Goal: Task Accomplishment & Management: Complete application form

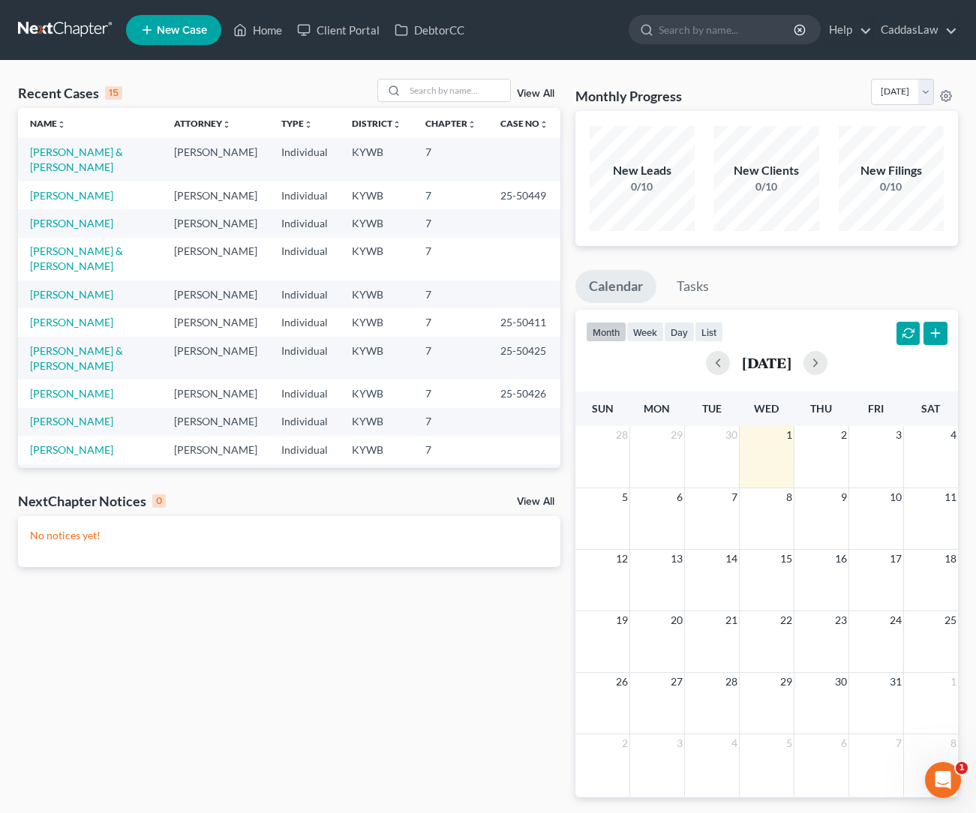
click at [68, 281] on td "[PERSON_NAME]" at bounding box center [90, 295] width 144 height 28
click at [69, 288] on link "[PERSON_NAME]" at bounding box center [71, 294] width 83 height 13
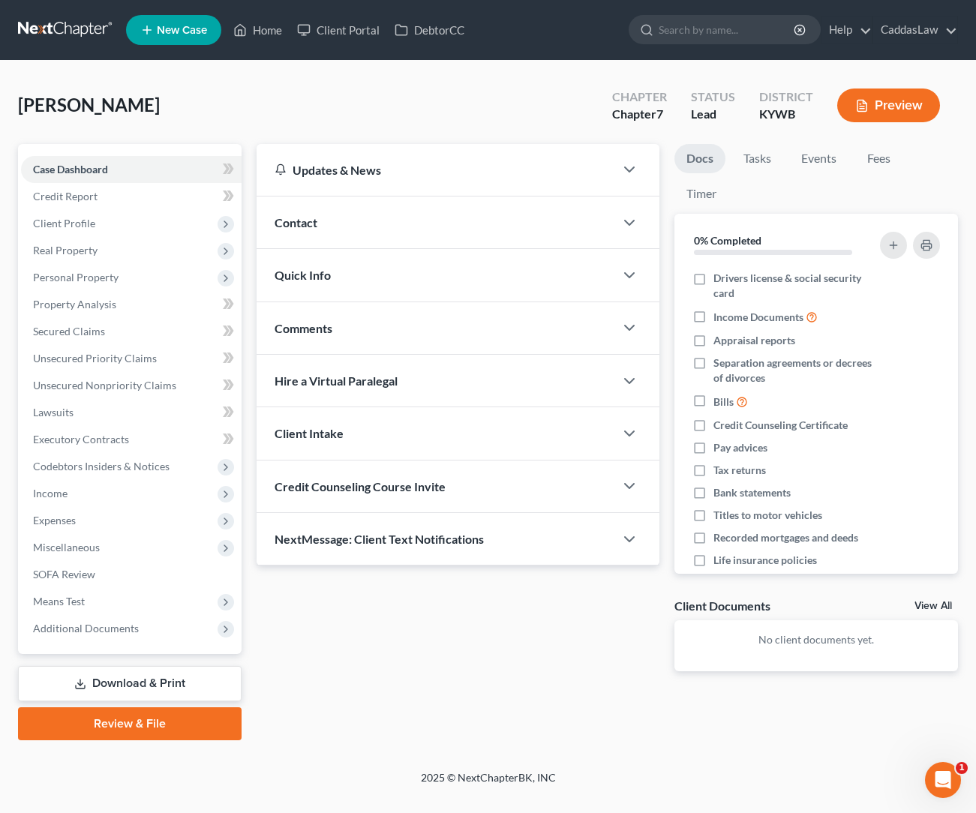
click at [422, 490] on span "Credit Counseling Course Invite" at bounding box center [360, 486] width 171 height 14
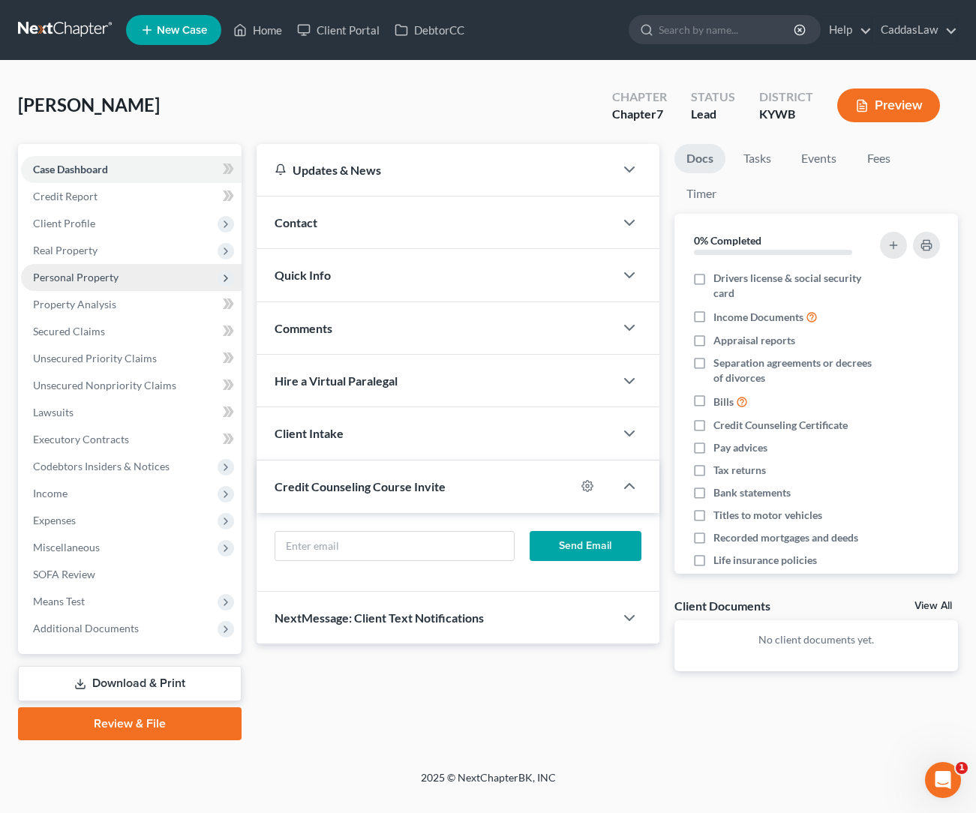
click at [96, 265] on span "Personal Property" at bounding box center [131, 277] width 221 height 27
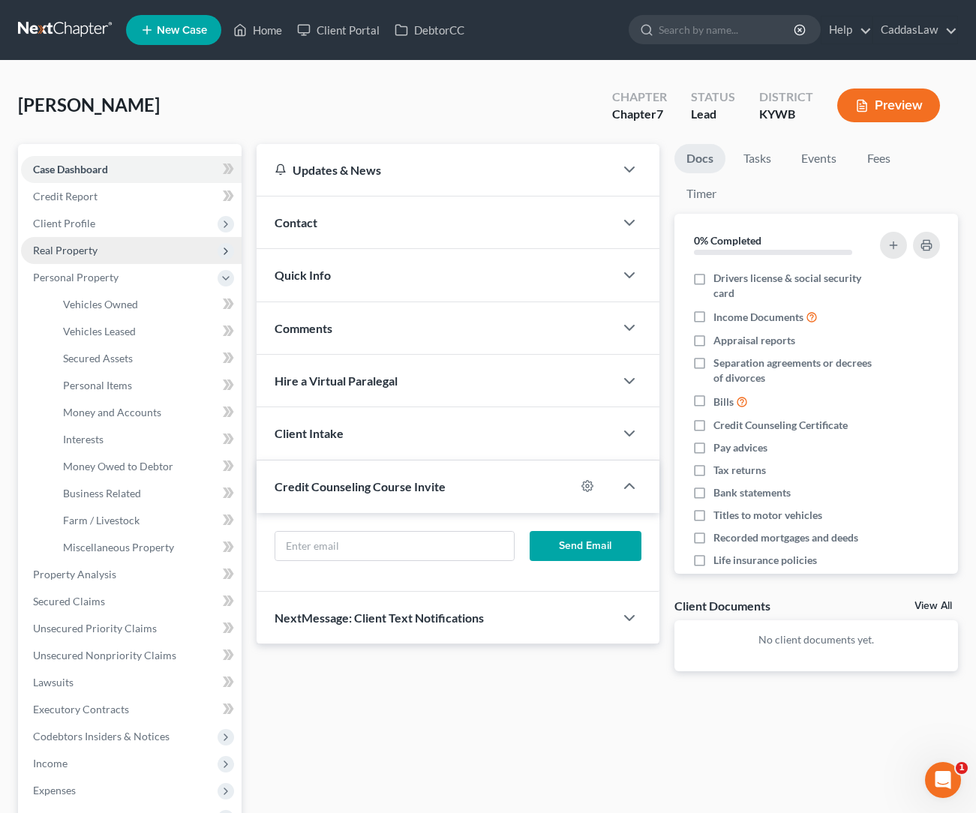
click at [85, 254] on span "Real Property" at bounding box center [65, 250] width 65 height 13
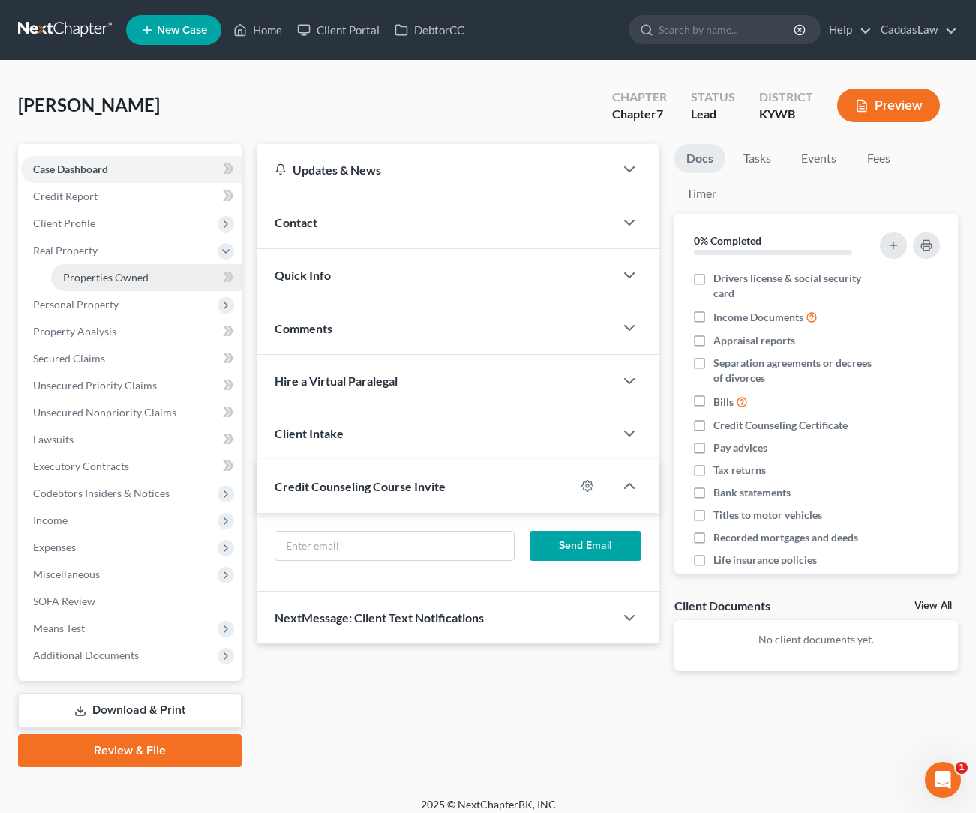
click at [86, 268] on link "Properties Owned" at bounding box center [146, 277] width 191 height 27
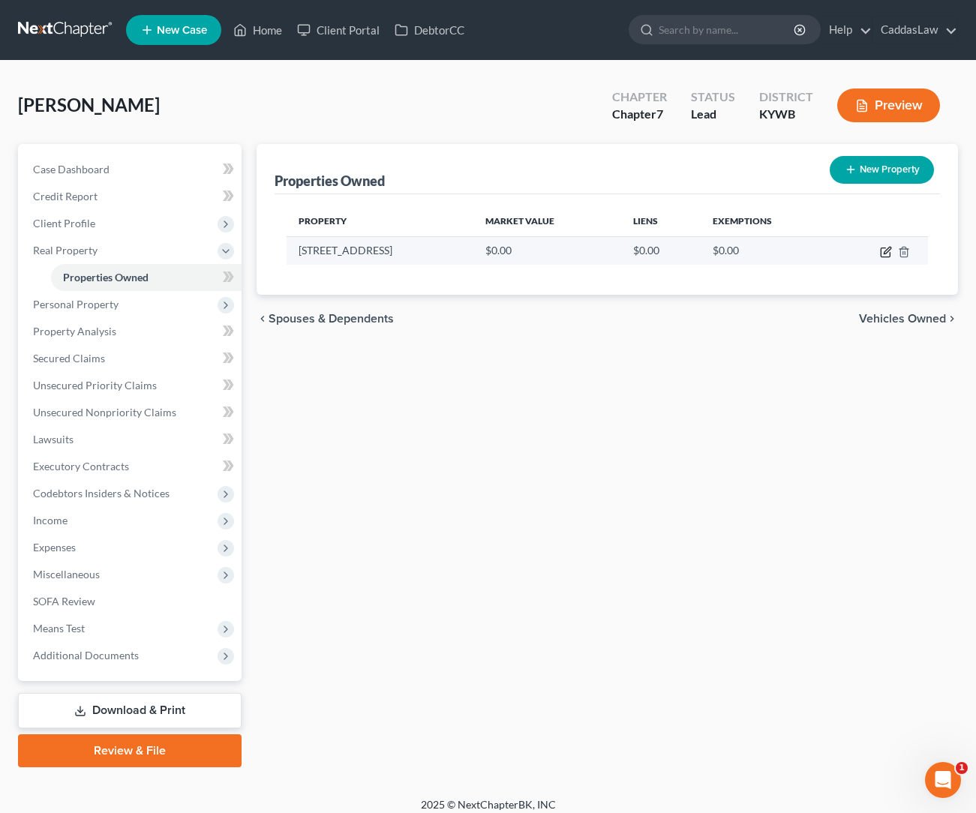
click at [882, 252] on icon "button" at bounding box center [886, 252] width 12 height 12
select select "18"
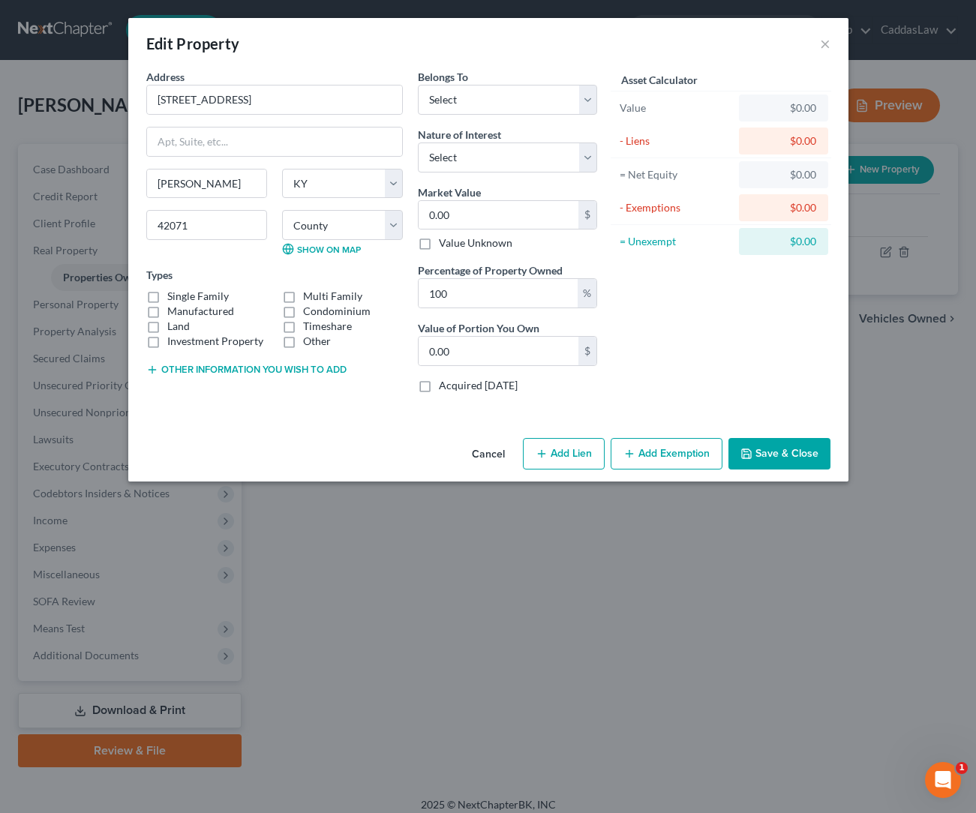
click at [470, 454] on button "Cancel" at bounding box center [488, 455] width 57 height 30
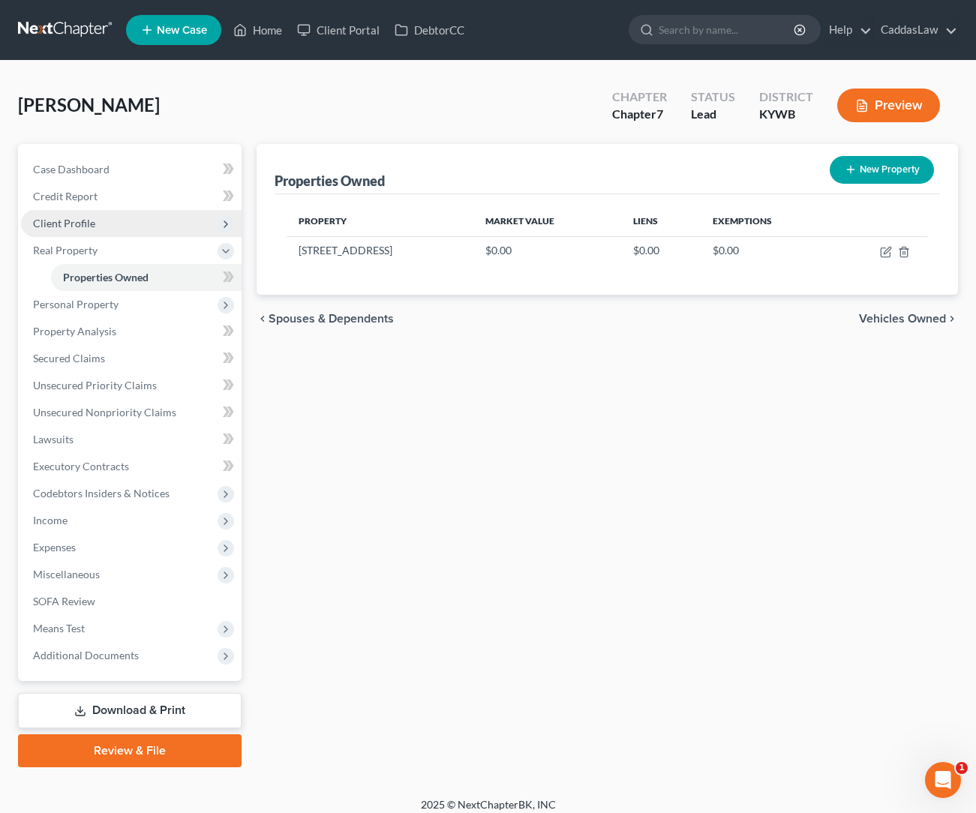
click at [75, 225] on span "Client Profile" at bounding box center [64, 223] width 62 height 13
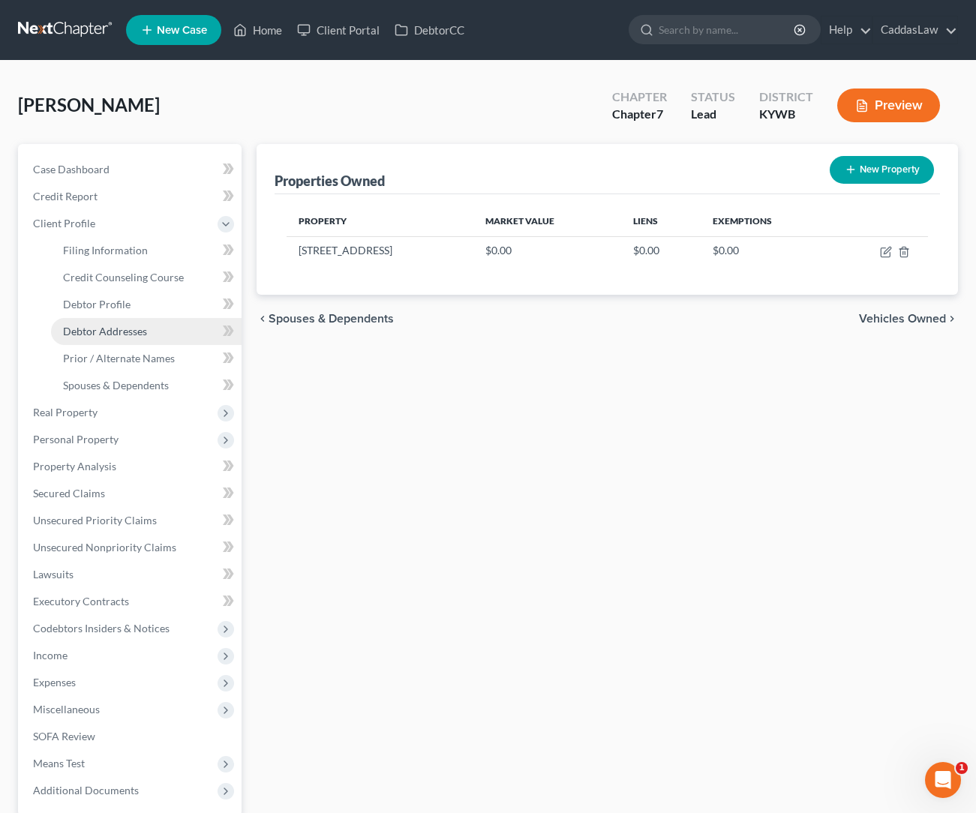
click at [124, 326] on span "Debtor Addresses" at bounding box center [105, 331] width 84 height 13
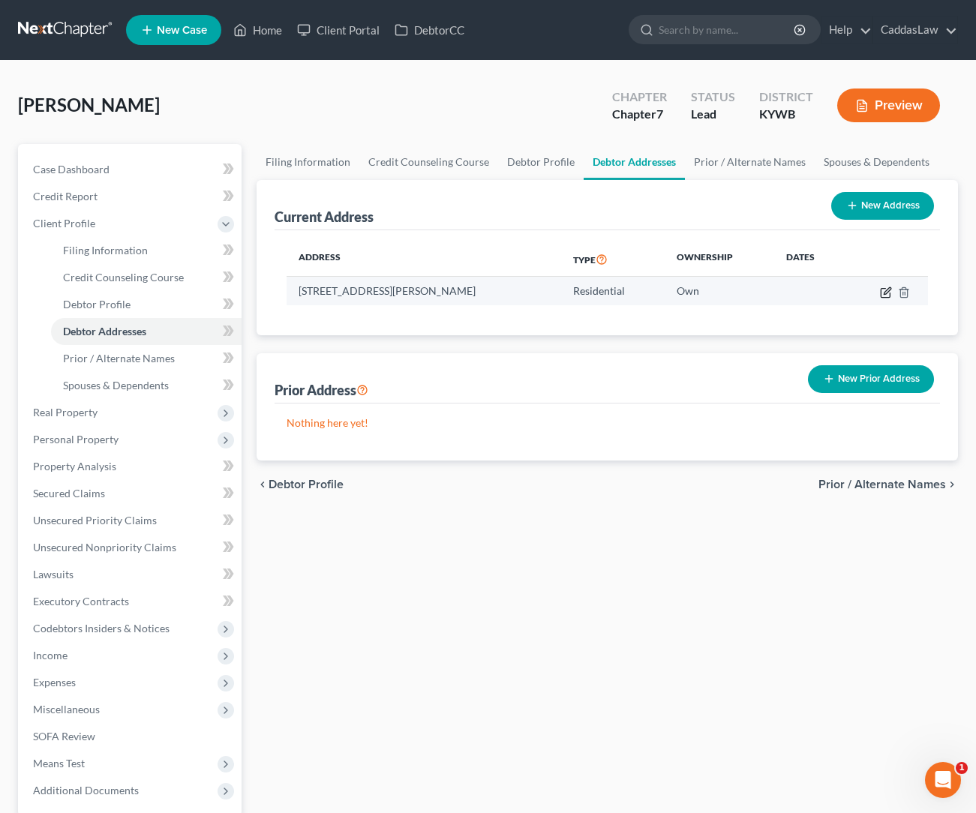
click at [888, 287] on icon "button" at bounding box center [886, 293] width 12 height 12
select select "18"
select select "17"
select select "0"
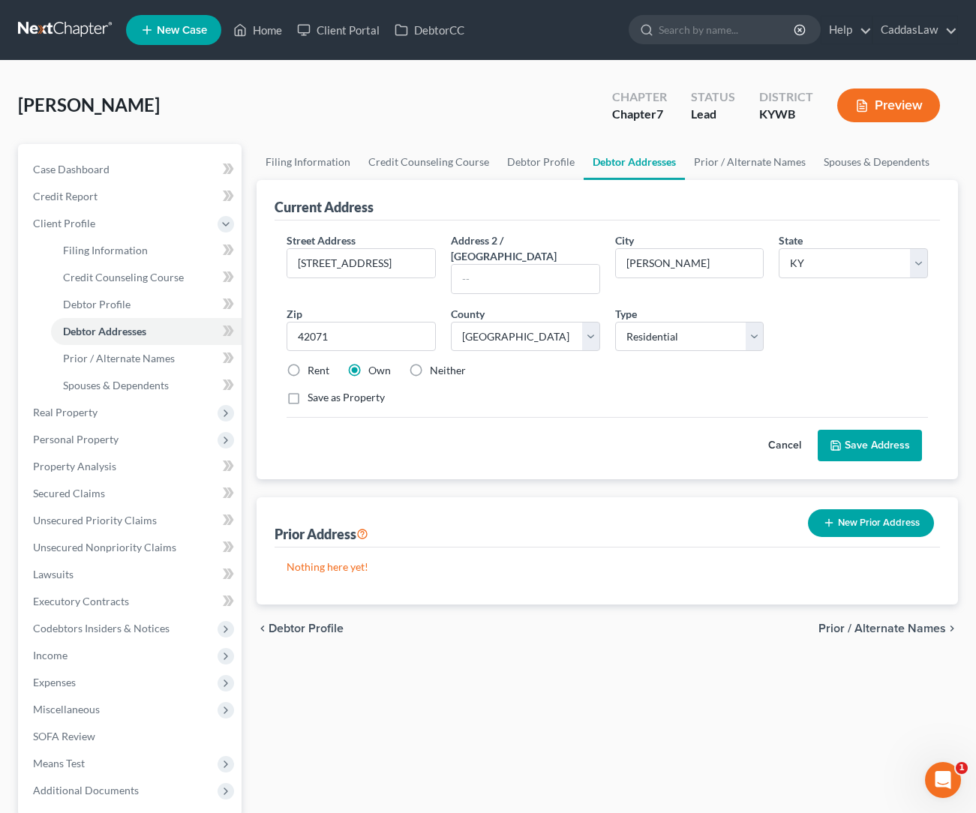
click at [308, 363] on label "Rent" at bounding box center [319, 370] width 22 height 15
click at [314, 363] on input "Rent" at bounding box center [319, 368] width 10 height 10
radio input "true"
click at [842, 440] on icon at bounding box center [836, 446] width 12 height 12
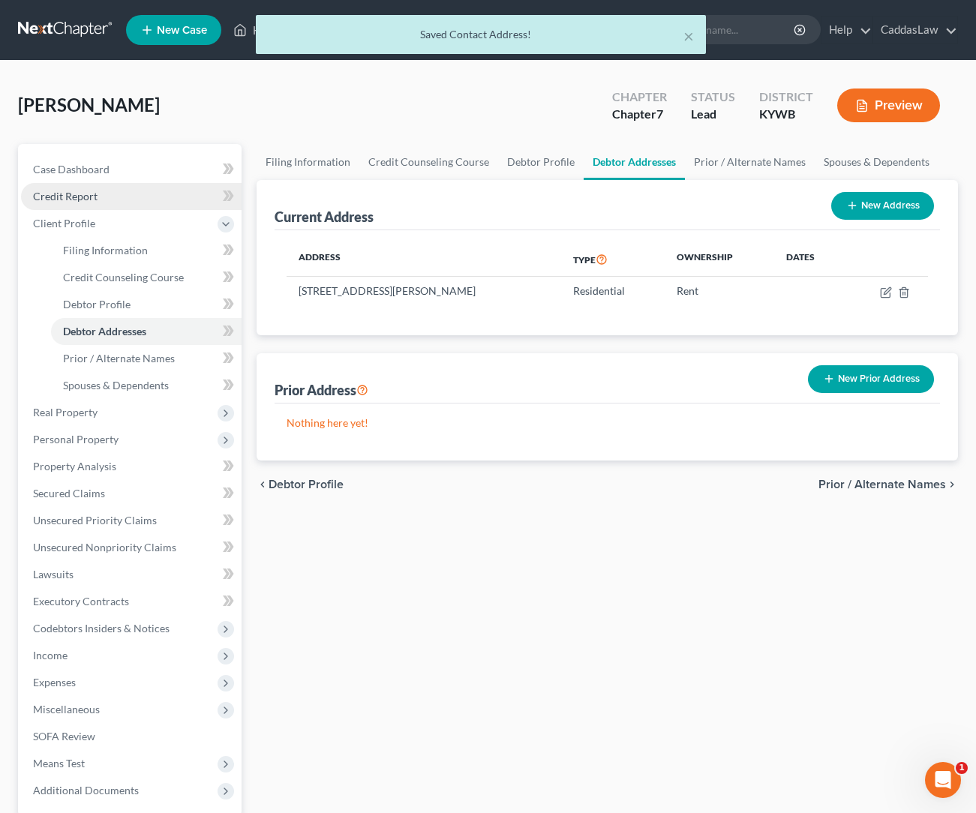
click at [74, 188] on link "Credit Report" at bounding box center [131, 196] width 221 height 27
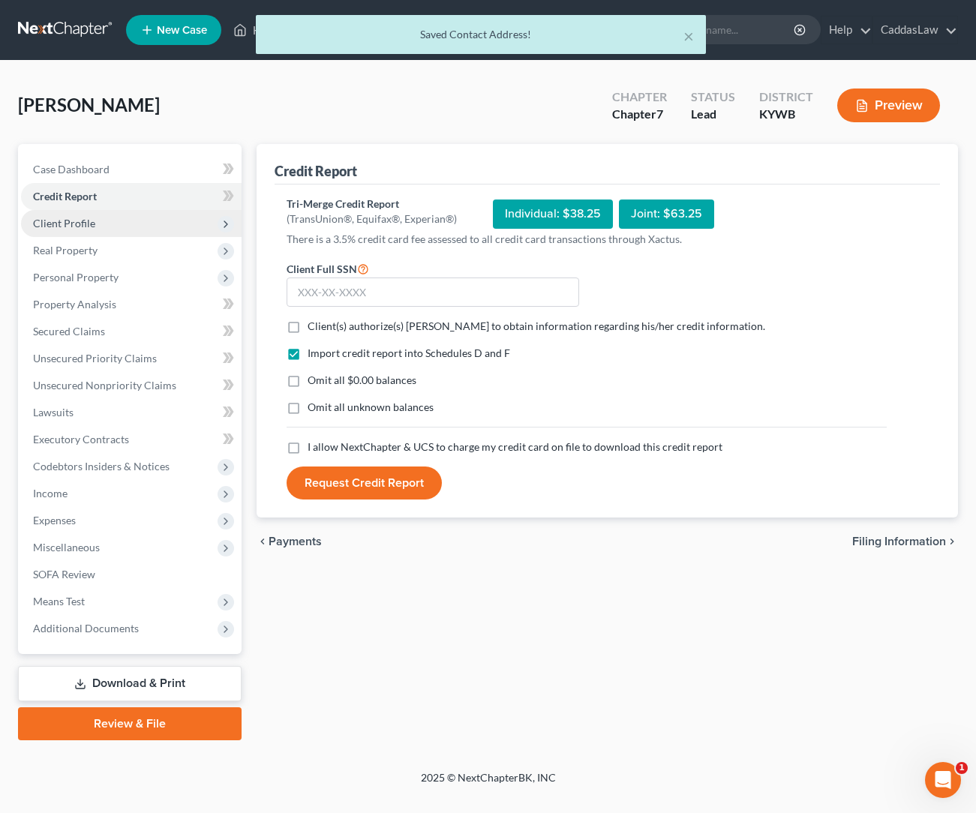
click at [79, 214] on span "Client Profile" at bounding box center [131, 223] width 221 height 27
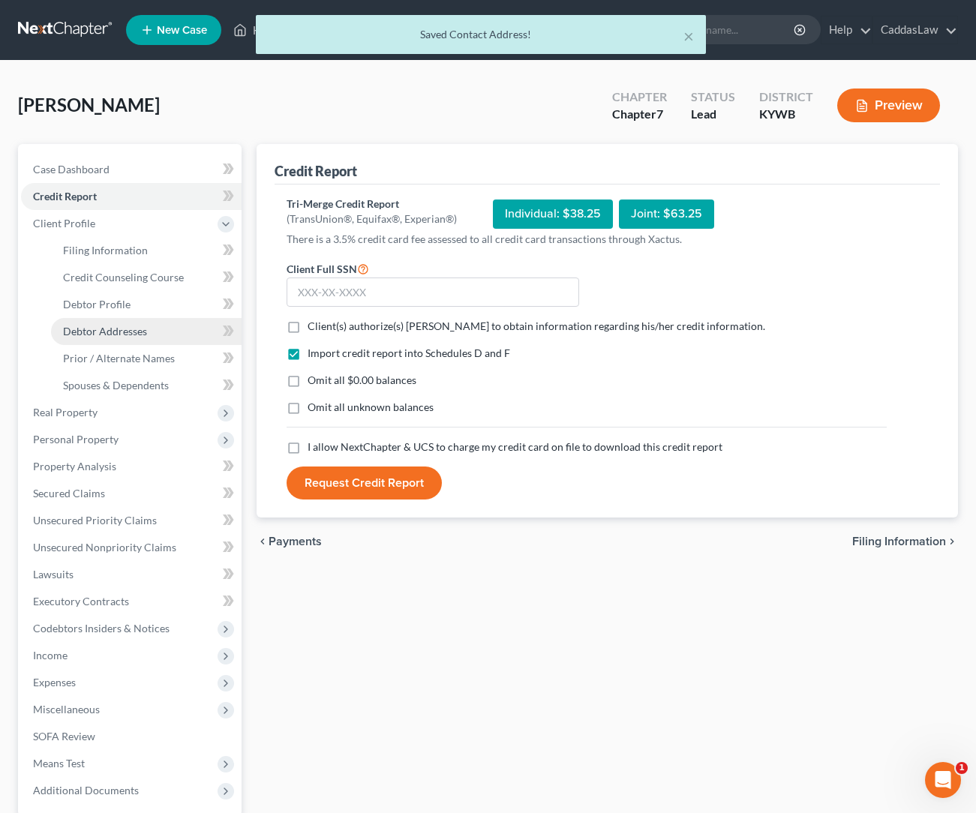
click at [128, 335] on span "Debtor Addresses" at bounding box center [105, 331] width 84 height 13
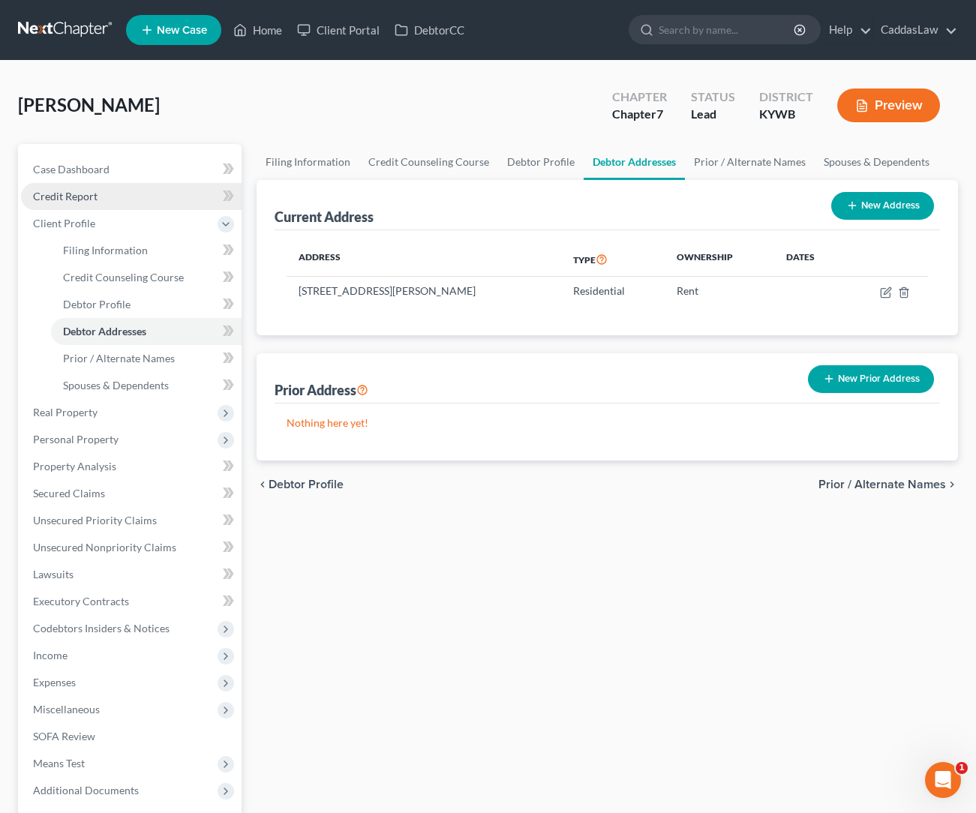
click at [81, 199] on span "Credit Report" at bounding box center [65, 196] width 65 height 13
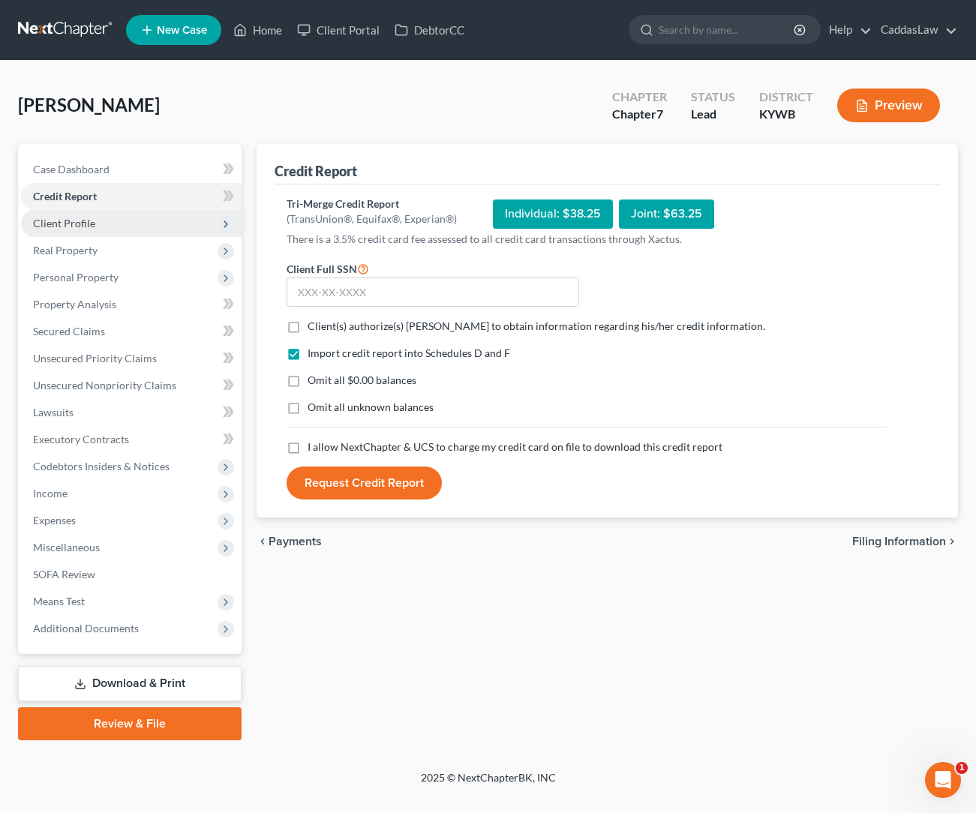
click at [77, 227] on span "Client Profile" at bounding box center [64, 223] width 62 height 13
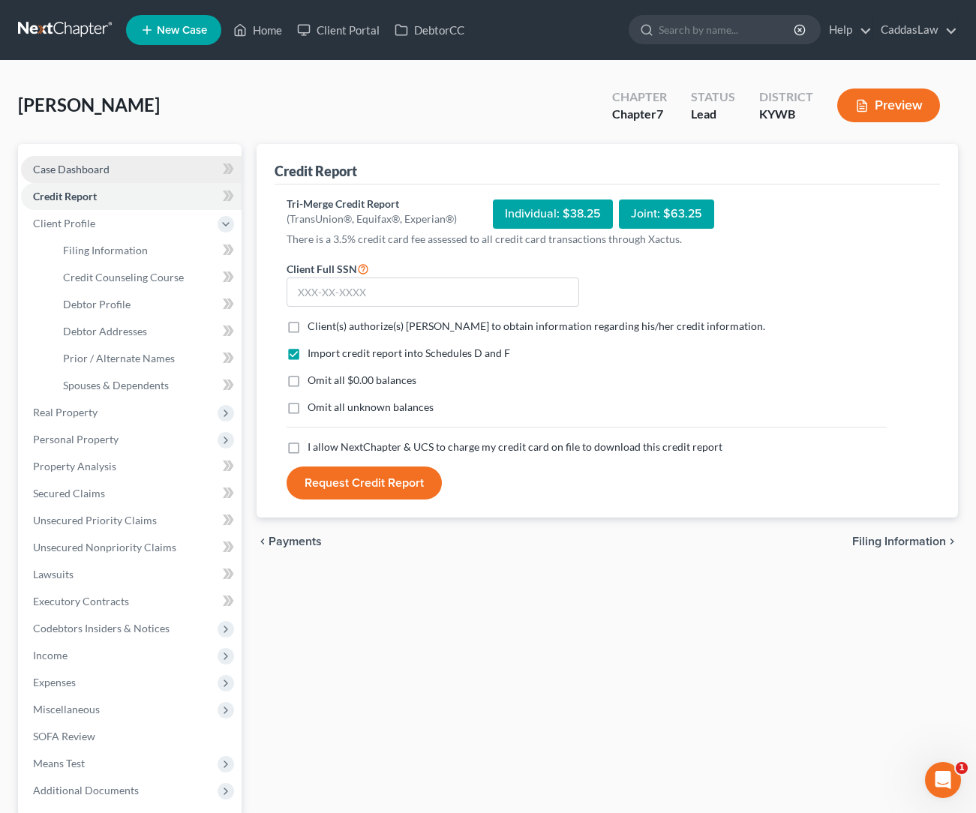
click at [79, 172] on span "Case Dashboard" at bounding box center [71, 169] width 77 height 13
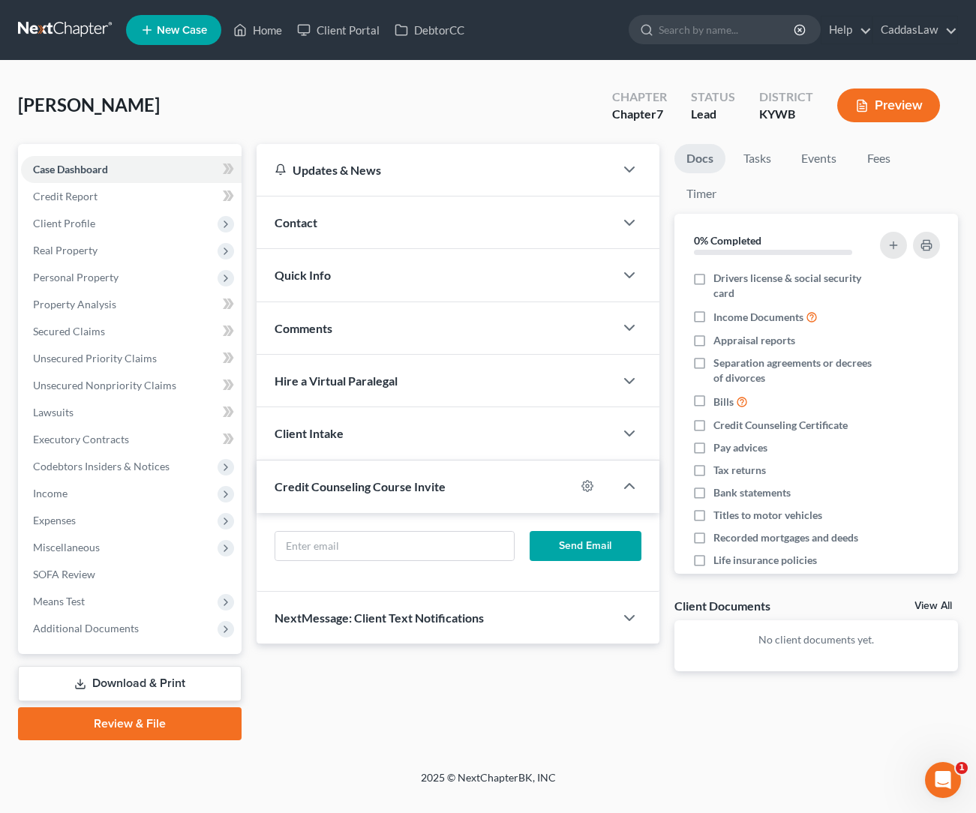
click at [350, 447] on div "Client Intake" at bounding box center [436, 433] width 358 height 52
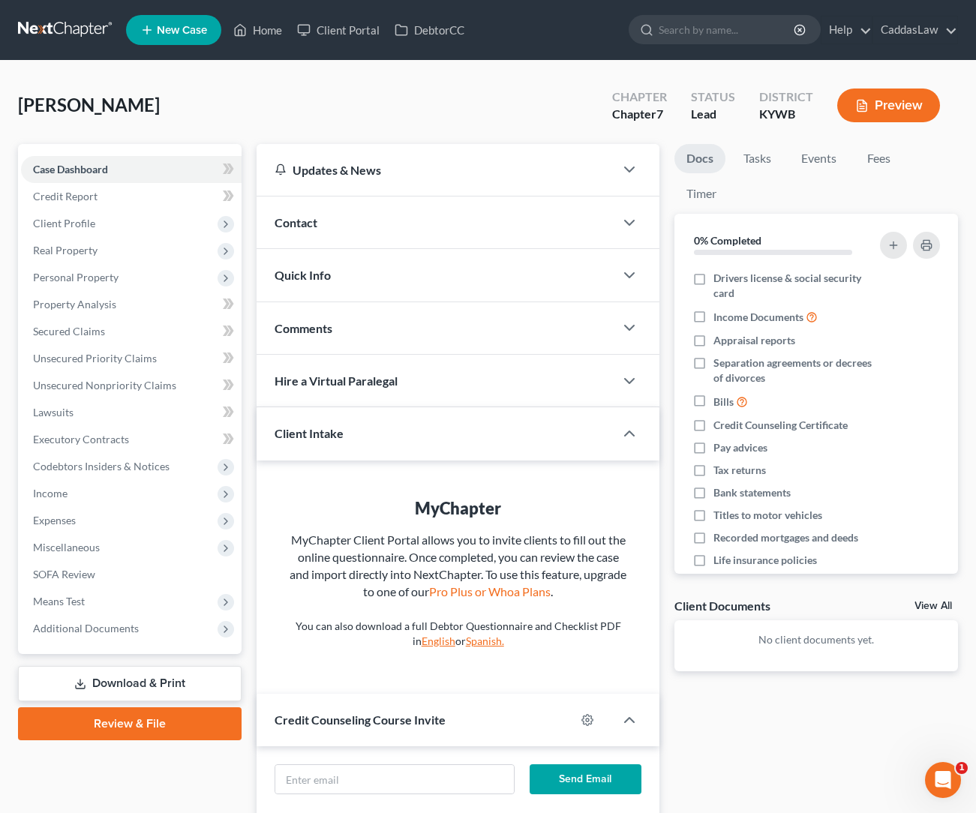
click at [350, 447] on div "Client Intake" at bounding box center [425, 433] width 337 height 52
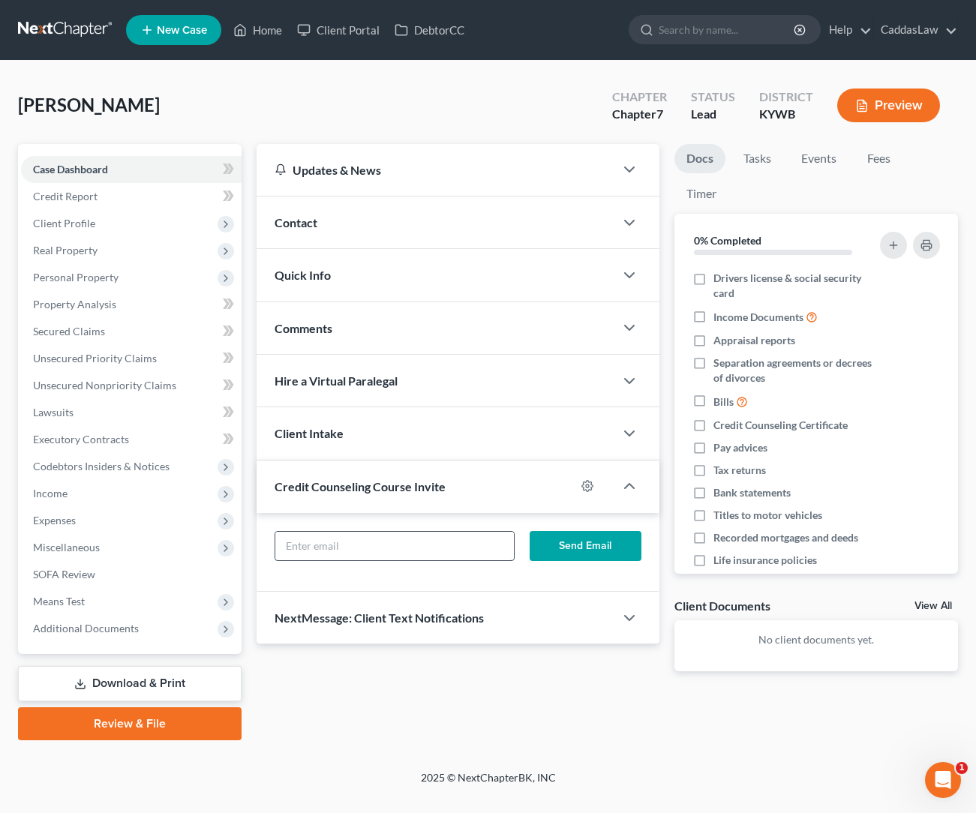
click at [348, 557] on input "text" at bounding box center [394, 546] width 238 height 29
click at [348, 544] on input "[DOMAIN_NAME]" at bounding box center [394, 546] width 238 height 29
type input "[DOMAIN_NAME]"
click at [570, 544] on button "Send Email" at bounding box center [586, 546] width 113 height 30
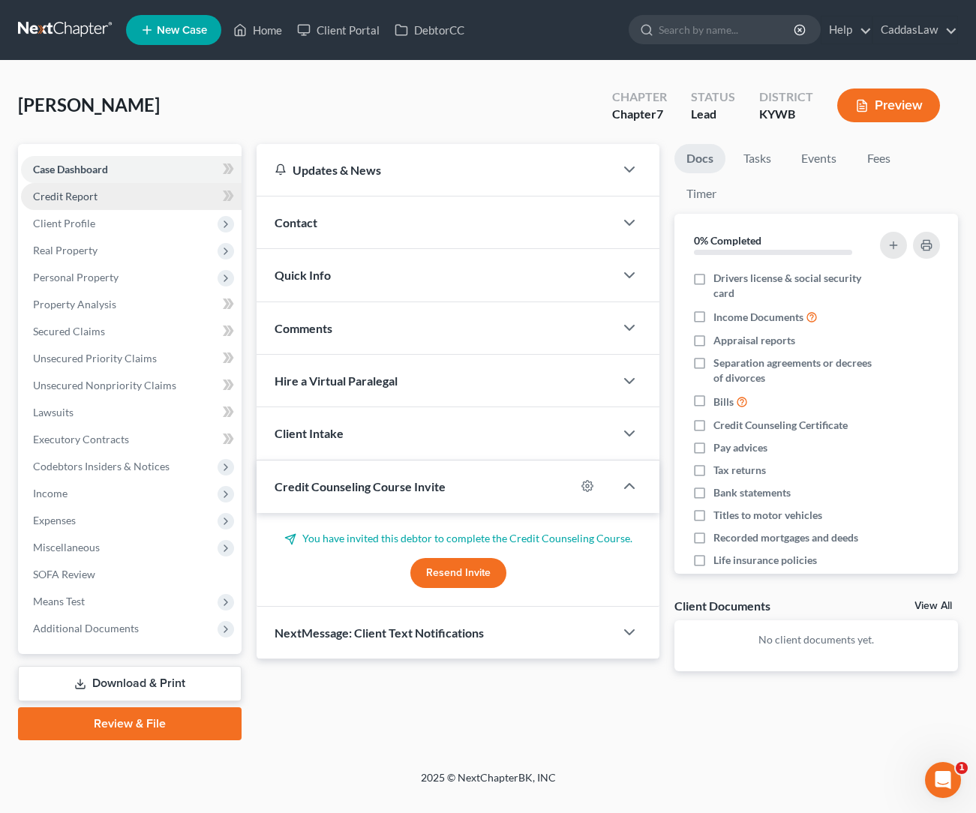
click at [92, 195] on span "Credit Report" at bounding box center [65, 196] width 65 height 13
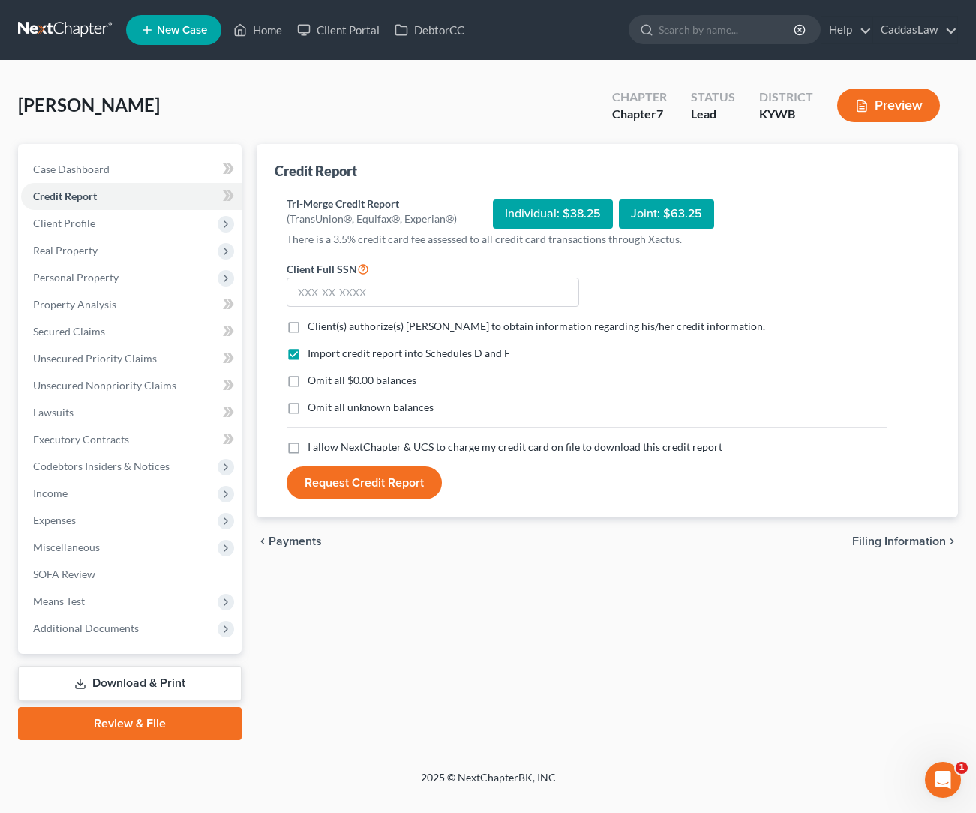
click at [308, 329] on label "Client(s) authorize(s) [PERSON_NAME] to obtain information regarding his/her cr…" at bounding box center [537, 326] width 458 height 15
click at [314, 329] on input "Client(s) authorize(s) [PERSON_NAME] to obtain information regarding his/her cr…" at bounding box center [319, 324] width 10 height 10
checkbox input "true"
click at [308, 447] on label "I allow NextChapter & UCS to charge my credit card on file to download this cre…" at bounding box center [515, 447] width 415 height 15
click at [314, 447] on input "I allow NextChapter & UCS to charge my credit card on file to download this cre…" at bounding box center [319, 445] width 10 height 10
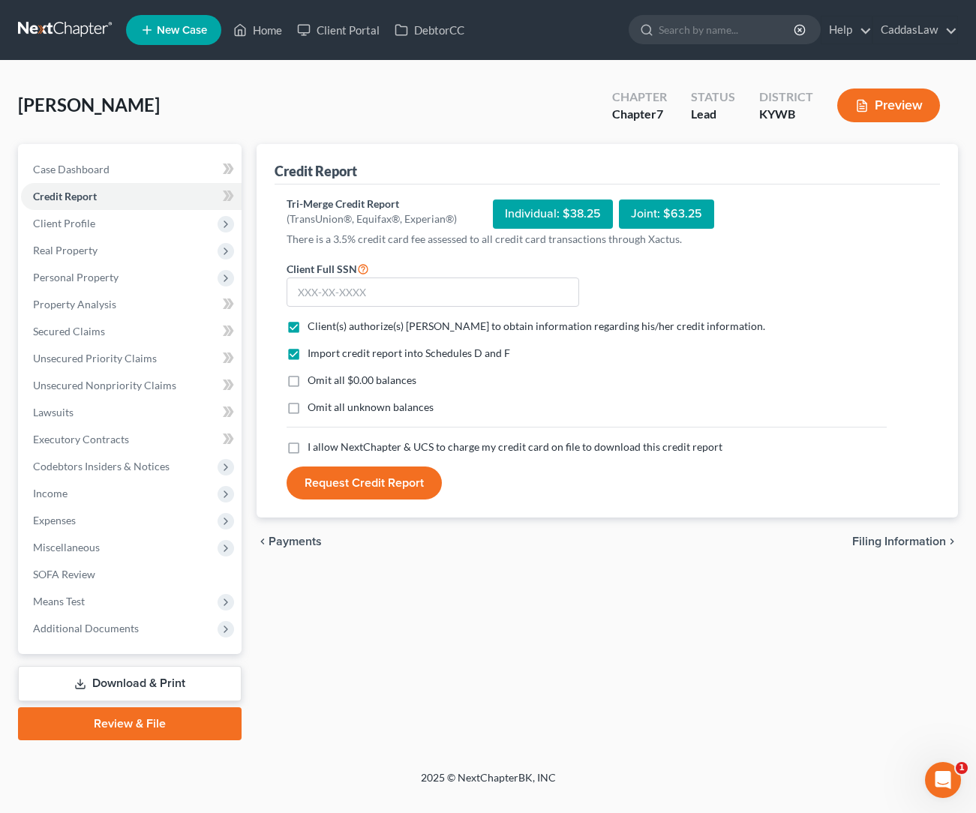
checkbox input "true"
click at [359, 298] on input "text" at bounding box center [433, 293] width 293 height 30
type input "229-25-8051"
click at [344, 479] on button "Request Credit Report" at bounding box center [364, 483] width 155 height 33
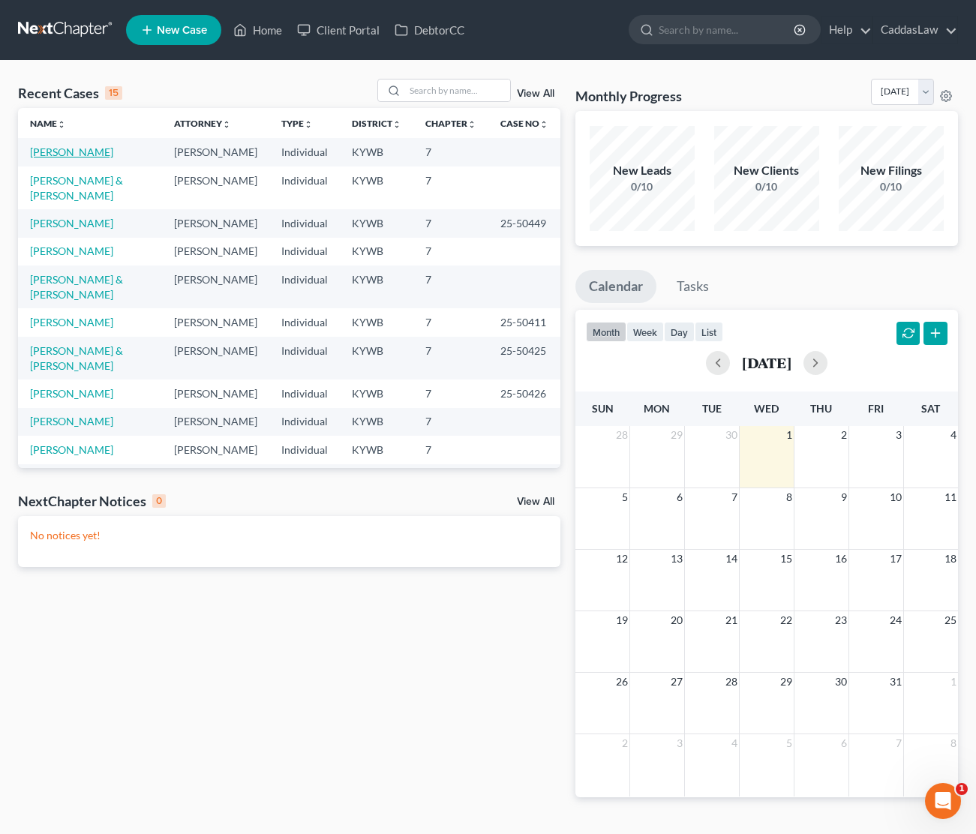
click at [48, 155] on link "[PERSON_NAME]" at bounding box center [71, 152] width 83 height 13
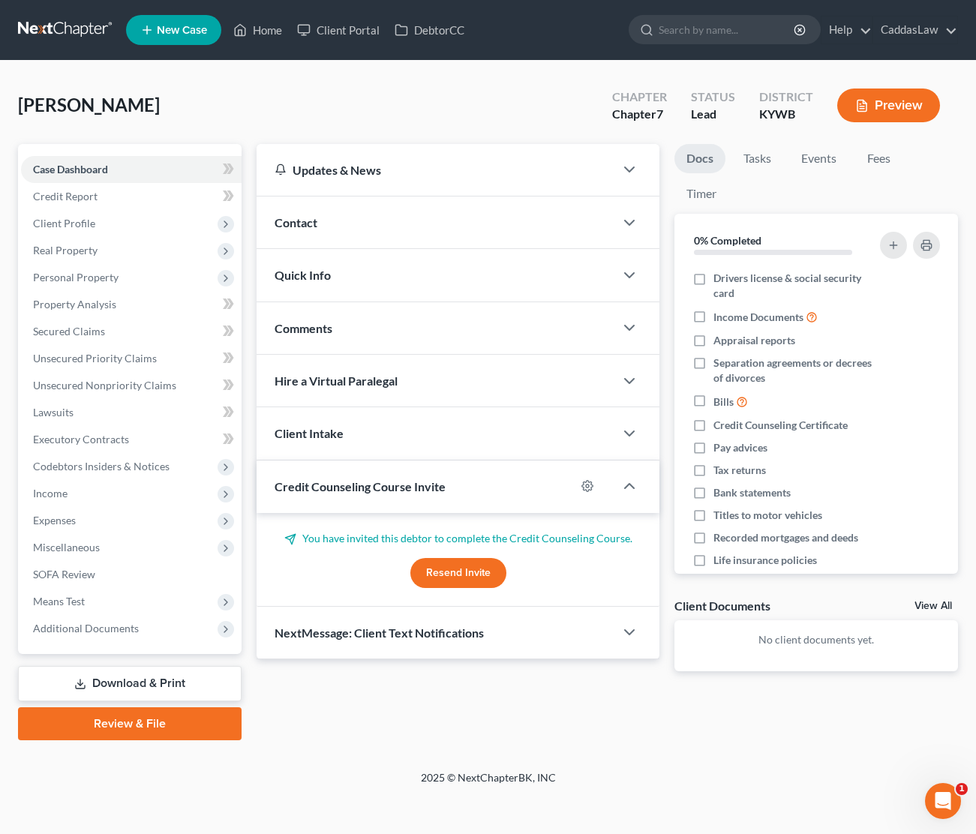
click at [464, 575] on button "Resend Invite" at bounding box center [458, 573] width 96 height 30
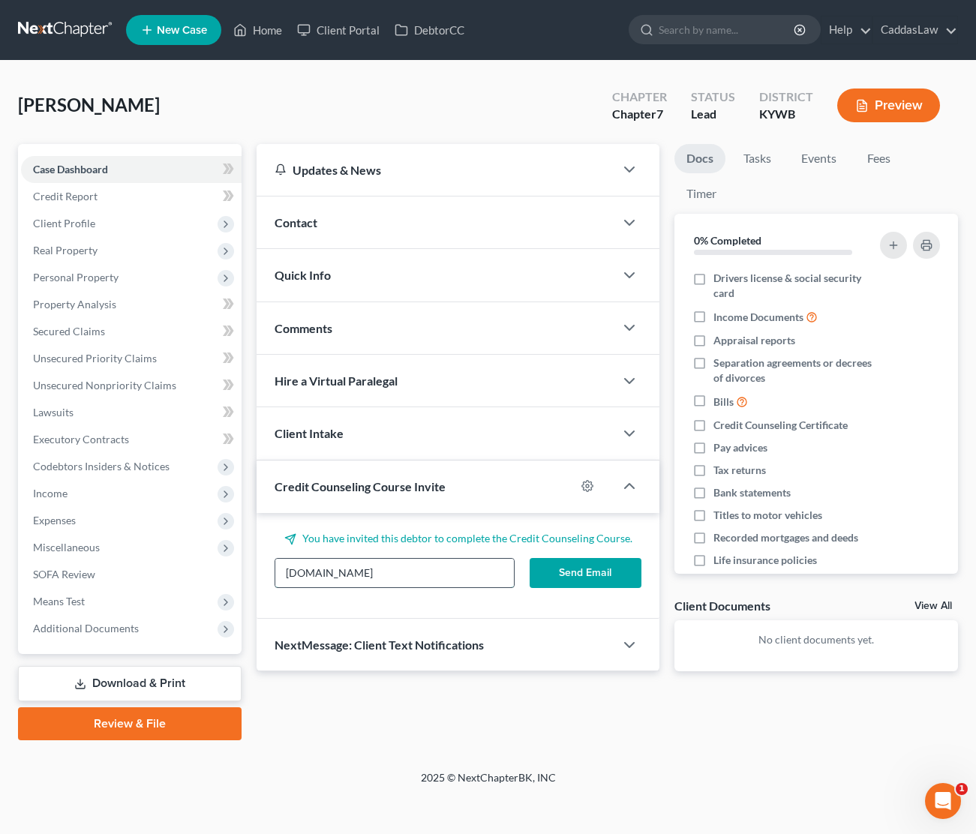
click at [341, 573] on input "[DOMAIN_NAME]" at bounding box center [394, 573] width 238 height 29
click at [415, 573] on input "racheleller3@yahoo.com" at bounding box center [394, 573] width 238 height 29
drag, startPoint x: 416, startPoint y: 573, endPoint x: 94, endPoint y: 573, distance: 321.9
click at [96, 574] on div "Petition Navigation Case Dashboard Payments Invoices Payments Payments Credit R…" at bounding box center [488, 442] width 955 height 597
click at [447, 569] on input "racheleller3@yahoo.com" at bounding box center [394, 573] width 238 height 29
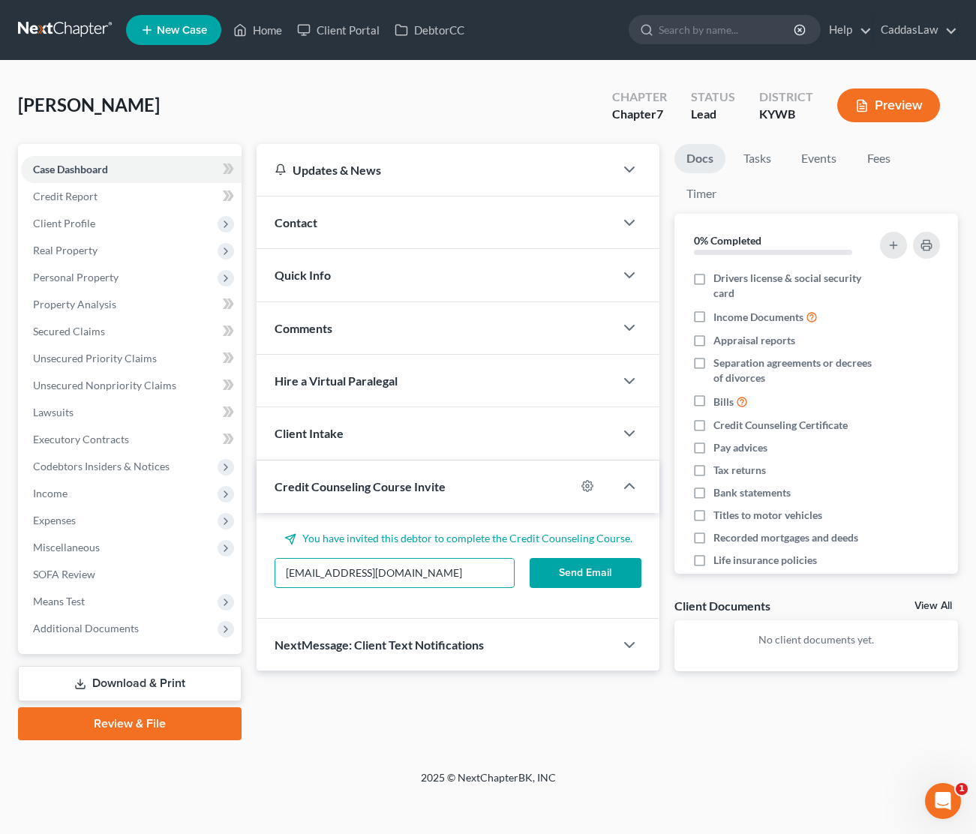
type input "racheleller3@yahoo.com"
click at [575, 574] on button "Send Email" at bounding box center [586, 573] width 113 height 30
